Goal: Transaction & Acquisition: Obtain resource

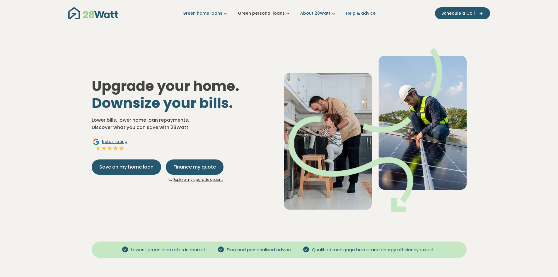
click at [270, 11] on link "Green personal loans" at bounding box center [264, 13] width 53 height 6
click at [368, 37] on div "Upgrade your home. Downsize your bills. Lower bills, lower home loan repayments…" at bounding box center [279, 125] width 384 height 192
click at [285, 44] on div "Upgrade your home. Downsize your bills. Lower bills, lower home loan repayments…" at bounding box center [279, 125] width 384 height 192
drag, startPoint x: 221, startPoint y: 14, endPoint x: 232, endPoint y: 35, distance: 23.3
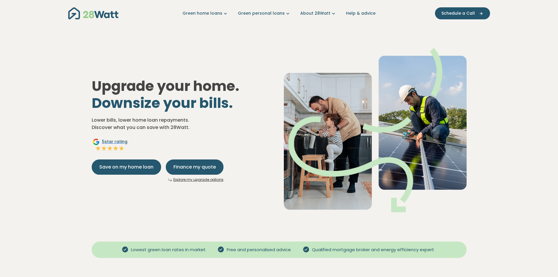
click at [263, 13] on link "Green personal loans" at bounding box center [264, 13] width 53 height 6
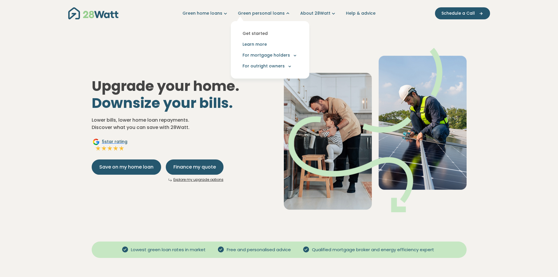
click at [263, 34] on link "Get started" at bounding box center [269, 33] width 69 height 11
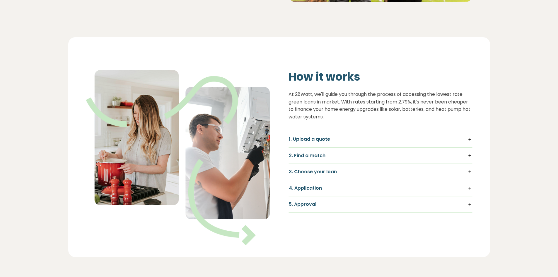
scroll to position [351, 0]
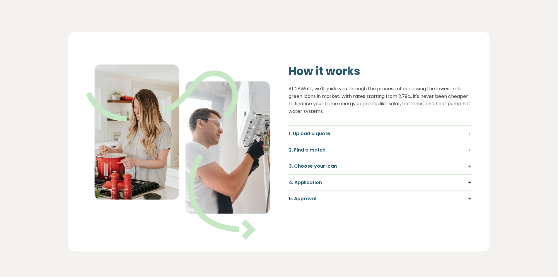
click at [309, 136] on h5 "1. Upload a quote" at bounding box center [380, 133] width 183 height 6
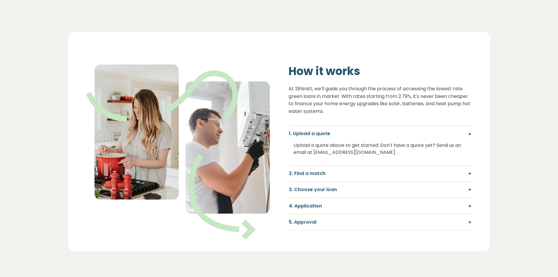
click at [316, 177] on div "2. Find a match We quickly scan all green loans lenders to pinpoint the options…" at bounding box center [380, 173] width 184 height 16
click at [314, 174] on h5 "2. Find a match" at bounding box center [380, 173] width 183 height 6
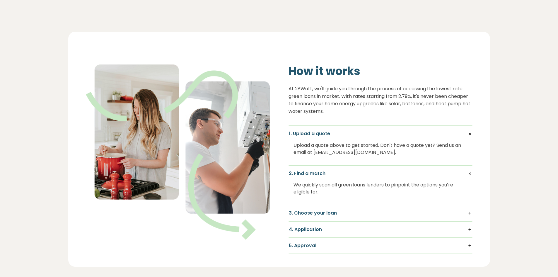
scroll to position [468, 0]
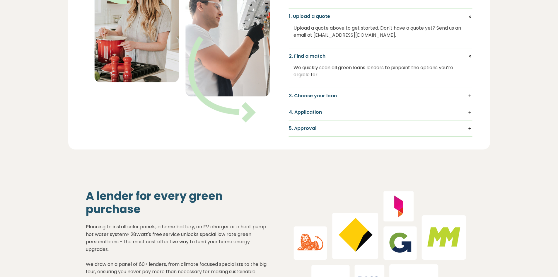
click at [325, 96] on h5 "3. Choose your loan" at bounding box center [380, 96] width 183 height 6
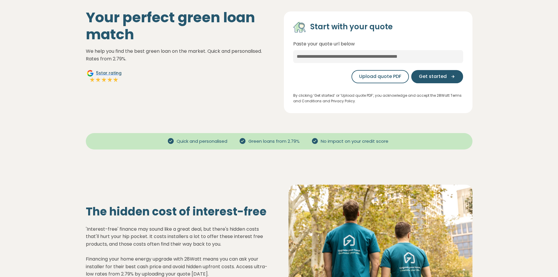
scroll to position [0, 0]
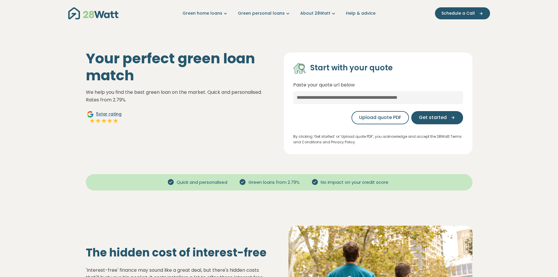
click at [205, 130] on div "Your perfect green loan match We help you find the best green loan on the marke…" at bounding box center [180, 102] width 198 height 104
click at [264, 45] on div "Your perfect green loan match We help you find the best green loan on the marke…" at bounding box center [279, 98] width 396 height 111
